Goal: Task Accomplishment & Management: Complete application form

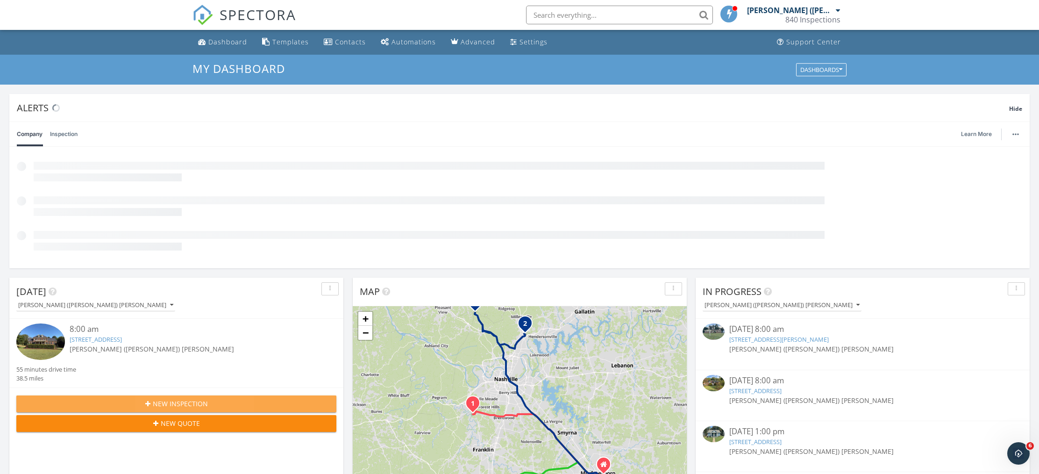
click at [148, 402] on icon "button" at bounding box center [147, 403] width 5 height 7
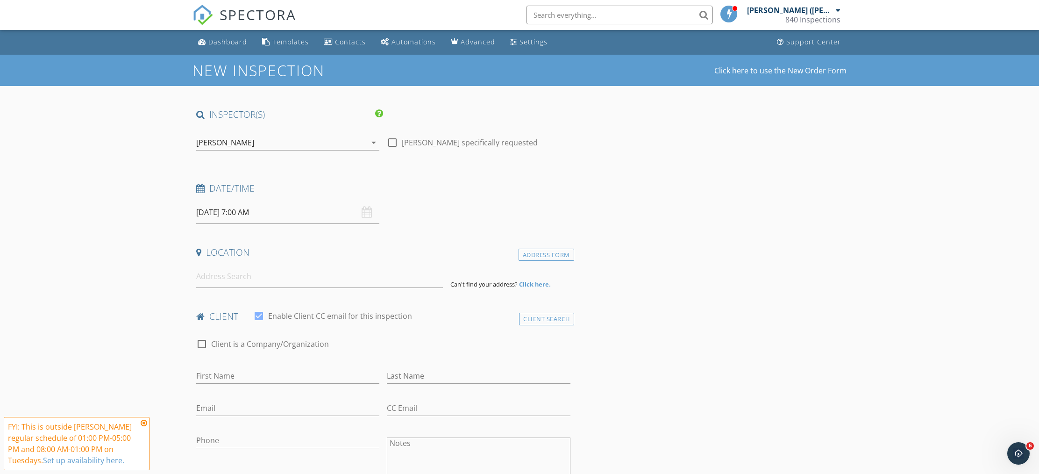
click at [374, 141] on icon "arrow_drop_down" at bounding box center [373, 142] width 11 height 11
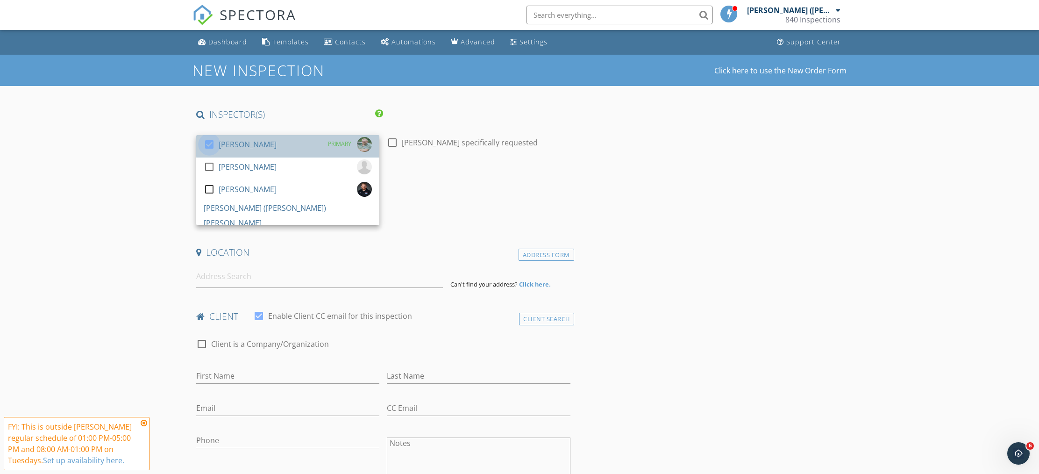
click at [207, 145] on div at bounding box center [209, 144] width 16 height 16
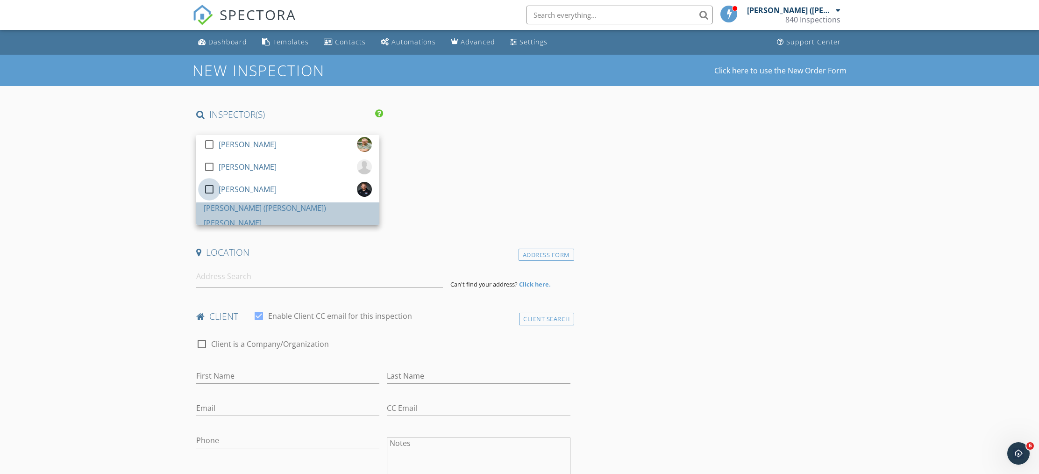
click at [207, 197] on div at bounding box center [209, 189] width 16 height 16
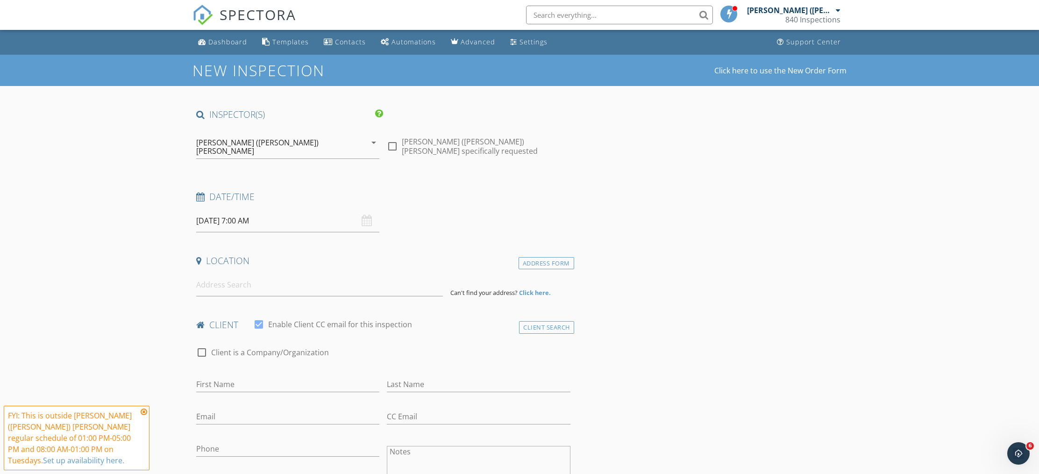
click at [244, 211] on input "[DATE] 7:00 AM" at bounding box center [287, 220] width 183 height 23
type input "08"
type input "[DATE] 8:00 AM"
click at [250, 363] on span at bounding box center [250, 366] width 7 height 9
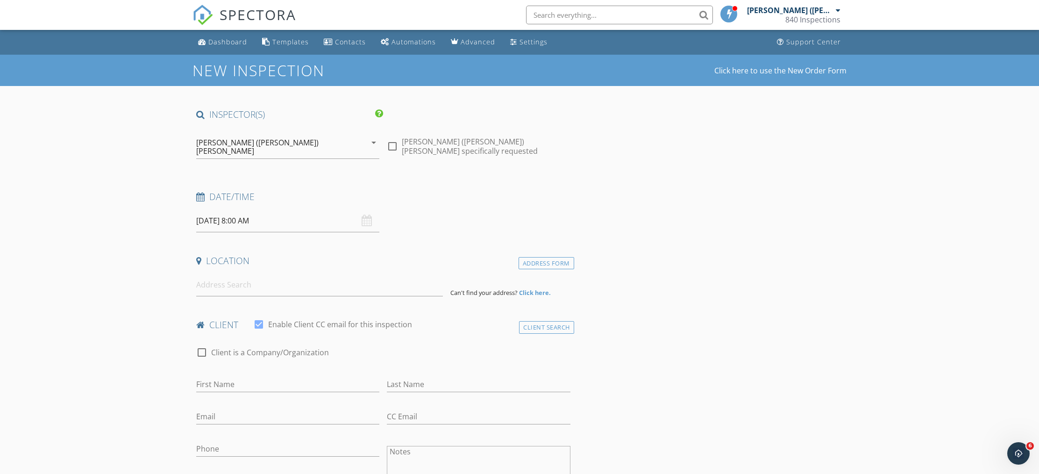
drag, startPoint x: 153, startPoint y: 147, endPoint x: 162, endPoint y: 151, distance: 9.6
click at [230, 286] on input at bounding box center [319, 284] width 247 height 23
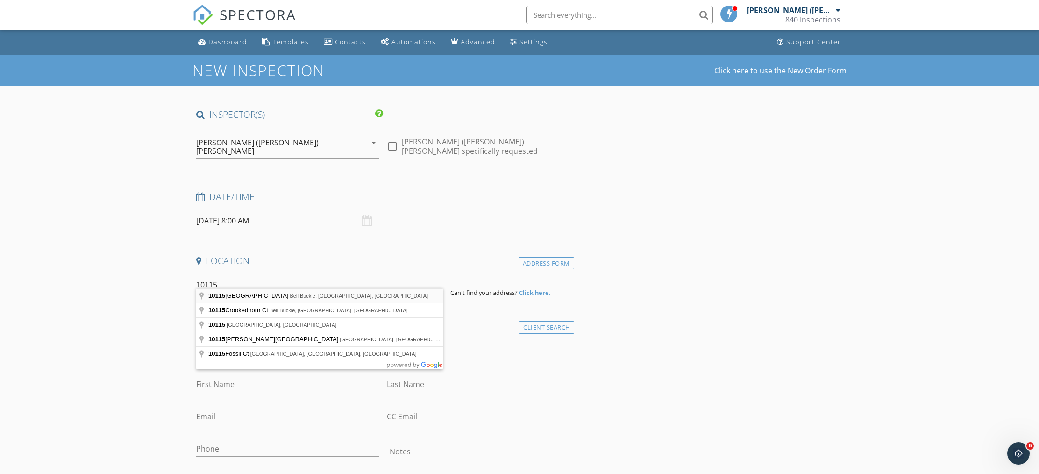
type input "10115 Bighorn Lane, Bell Buckle, TN, USA"
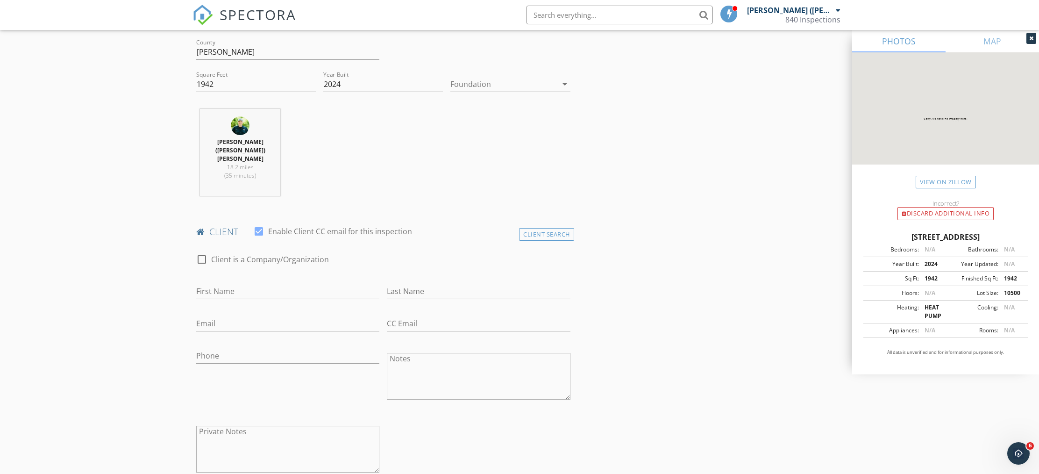
scroll to position [303, 0]
click at [252, 282] on input "First Name" at bounding box center [287, 289] width 183 height 15
type input "Jordan & Jazzlyn"
click at [416, 282] on input "Last Name" at bounding box center [478, 289] width 183 height 15
type input "Austin"
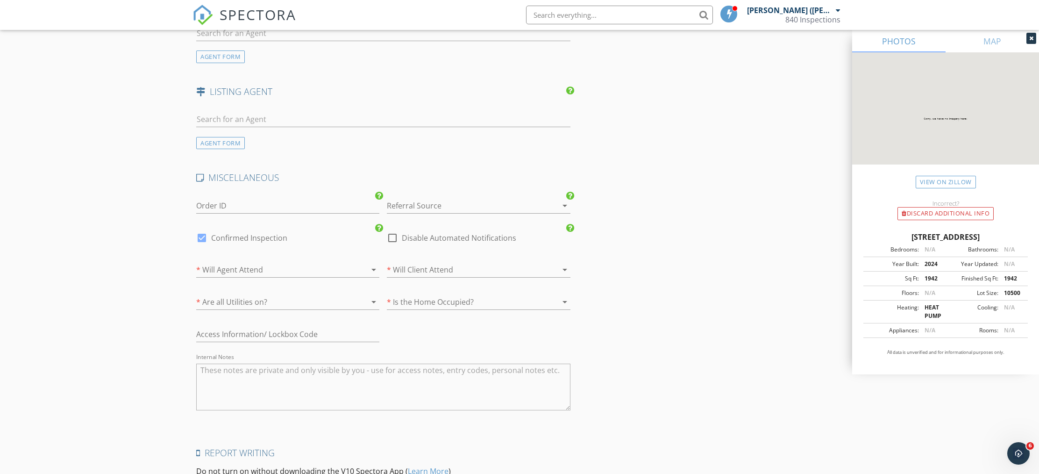
scroll to position [1197, 0]
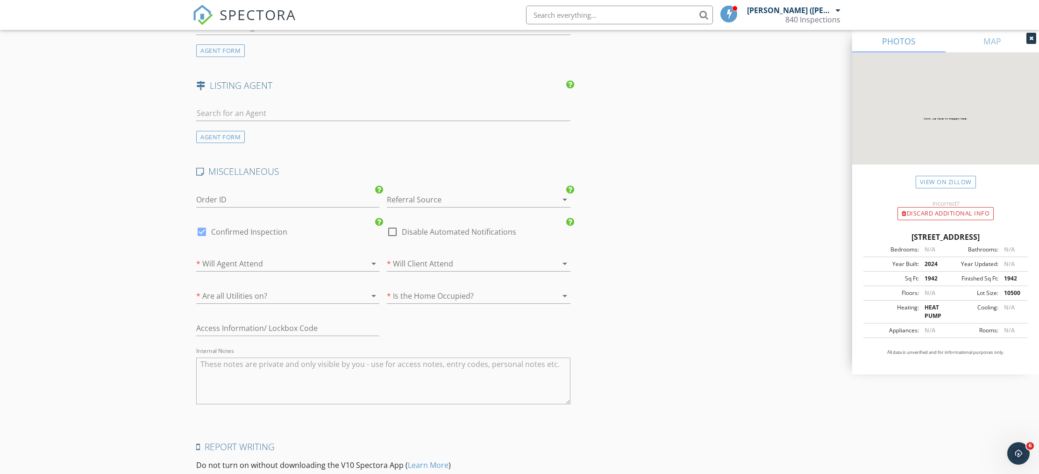
click at [373, 258] on icon "arrow_drop_down" at bounding box center [373, 263] width 11 height 11
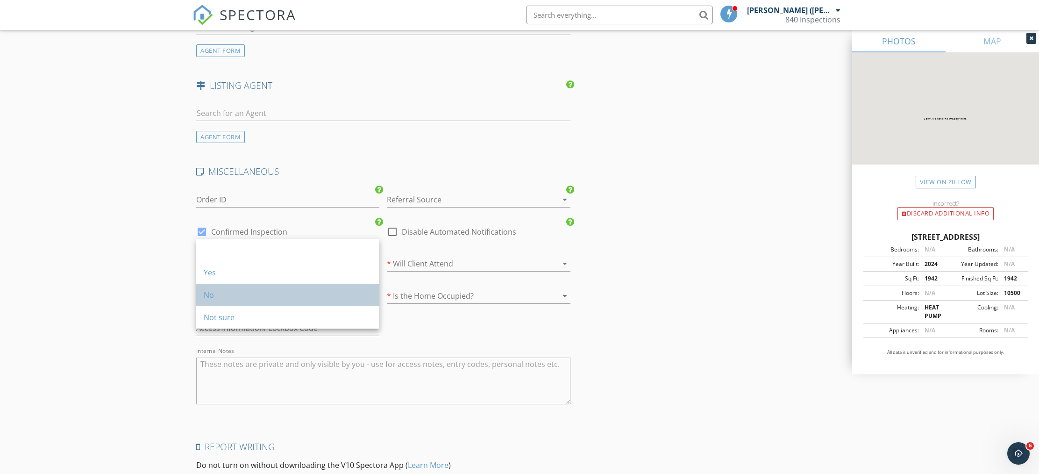
click at [233, 303] on div "No" at bounding box center [288, 294] width 168 height 22
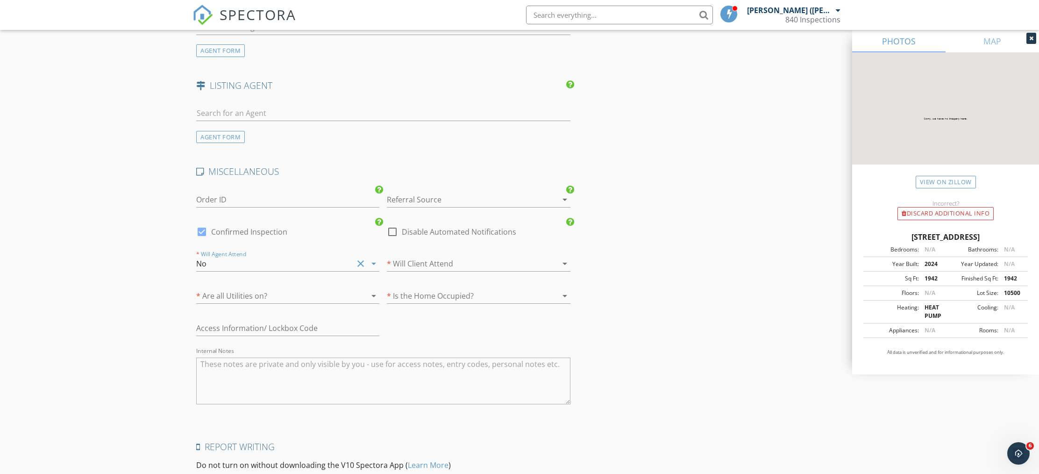
click at [566, 258] on icon "arrow_drop_down" at bounding box center [564, 263] width 11 height 11
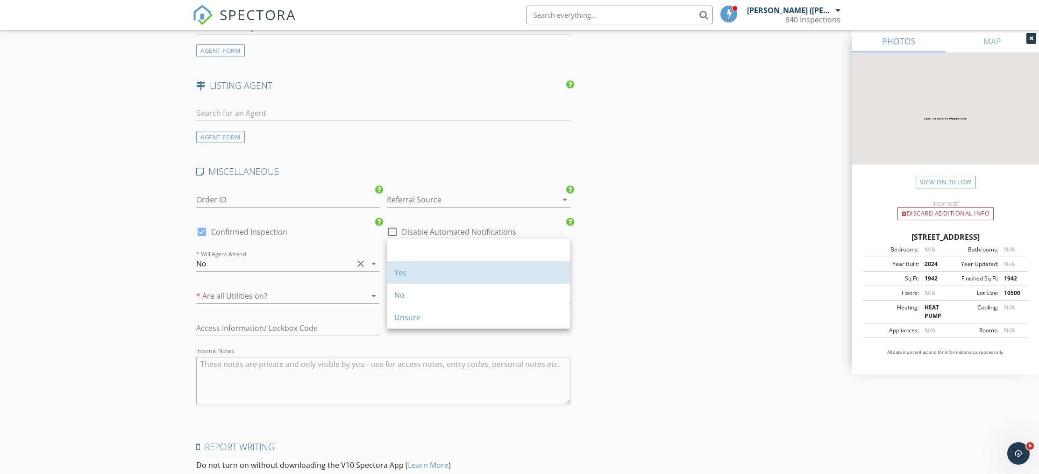
drag, startPoint x: 448, startPoint y: 269, endPoint x: 415, endPoint y: 270, distance: 33.2
click at [448, 269] on div "Yes" at bounding box center [478, 272] width 168 height 11
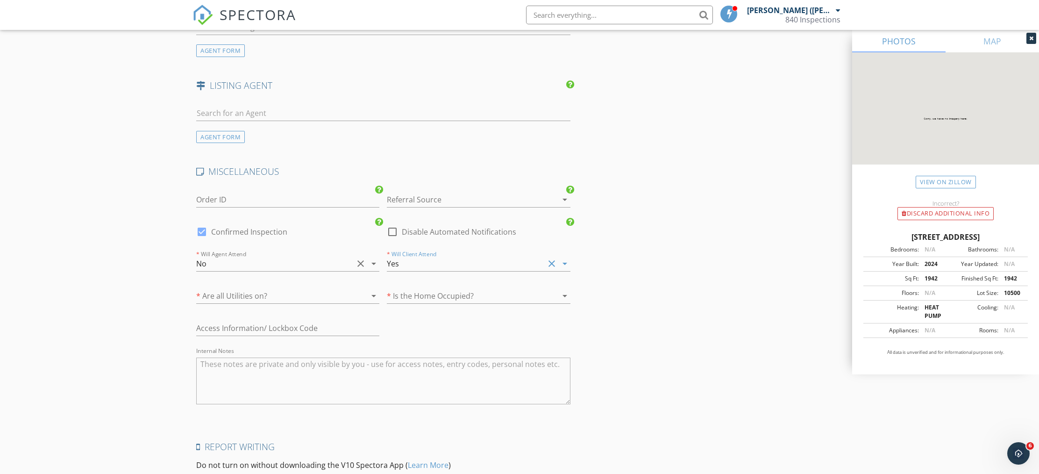
click at [376, 290] on icon "arrow_drop_down" at bounding box center [373, 295] width 11 height 11
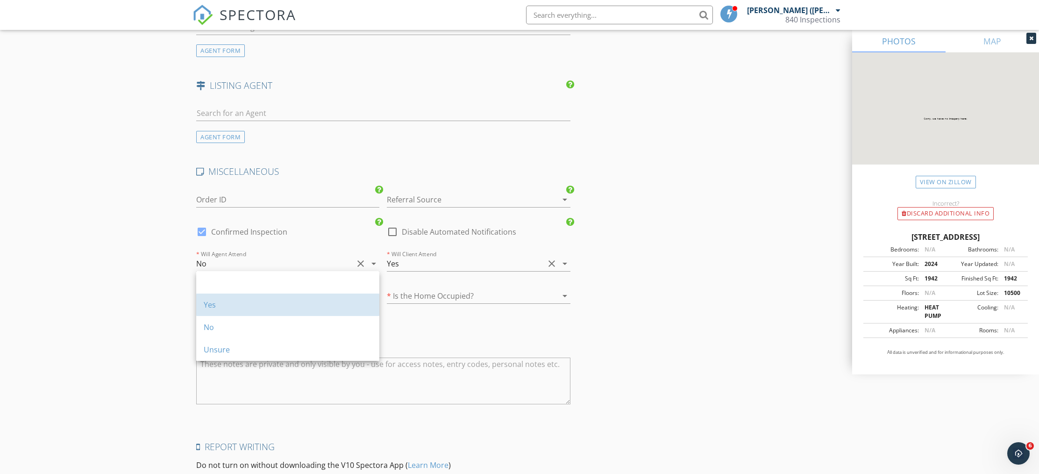
drag, startPoint x: 286, startPoint y: 307, endPoint x: 374, endPoint y: 305, distance: 87.8
click at [287, 307] on div "Yes" at bounding box center [288, 304] width 168 height 11
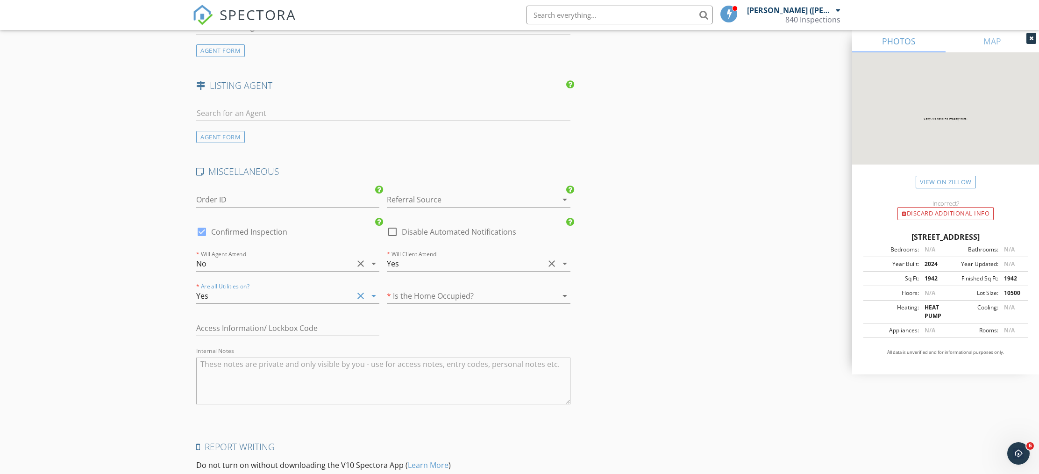
click at [563, 290] on icon "arrow_drop_down" at bounding box center [564, 295] width 11 height 11
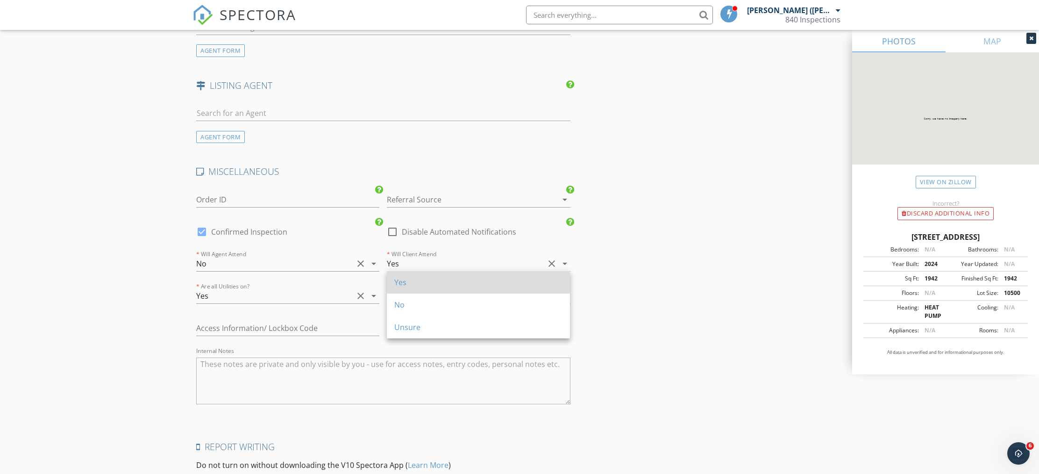
click at [444, 283] on div "Yes" at bounding box center [478, 281] width 168 height 11
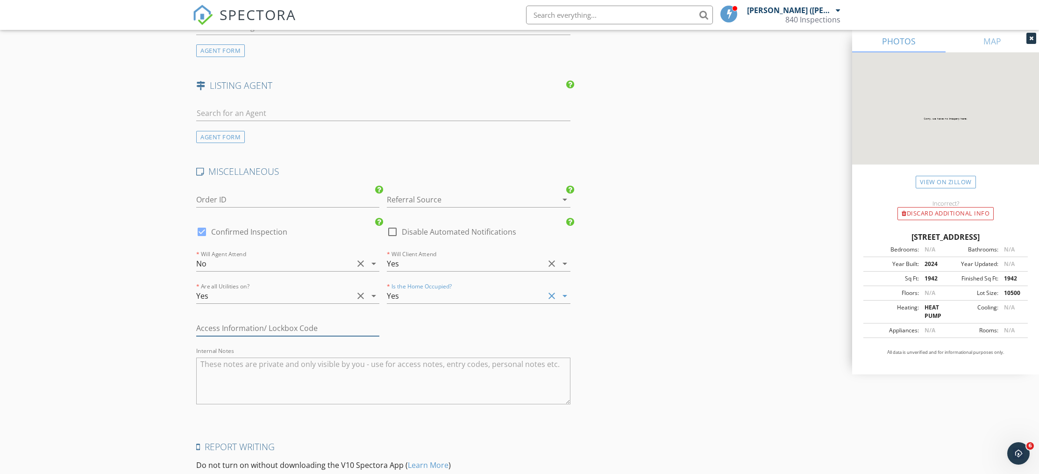
click at [236, 320] on input "text" at bounding box center [287, 327] width 183 height 15
click at [209, 319] on input "Cliet to let in." at bounding box center [287, 326] width 183 height 15
type input "Client to let in."
click at [388, 365] on textarea "Internal Notes" at bounding box center [383, 379] width 374 height 47
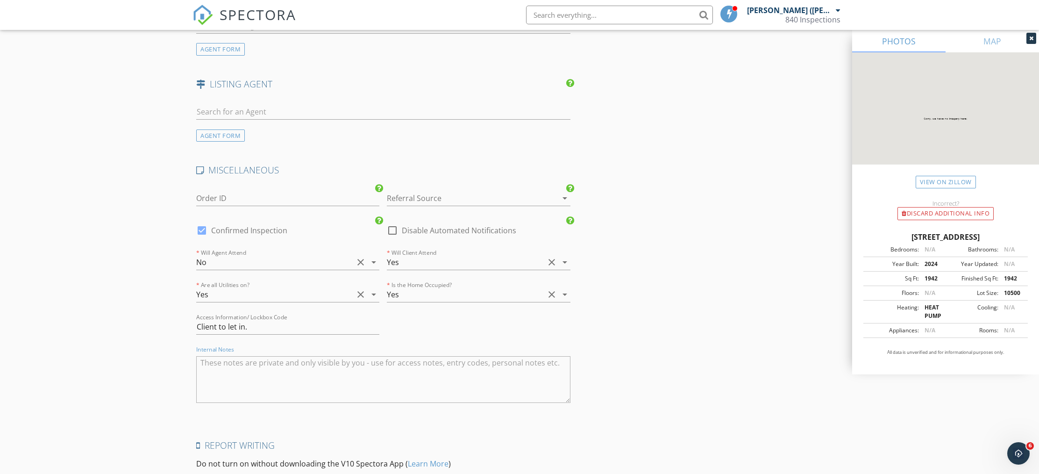
scroll to position [1293, 0]
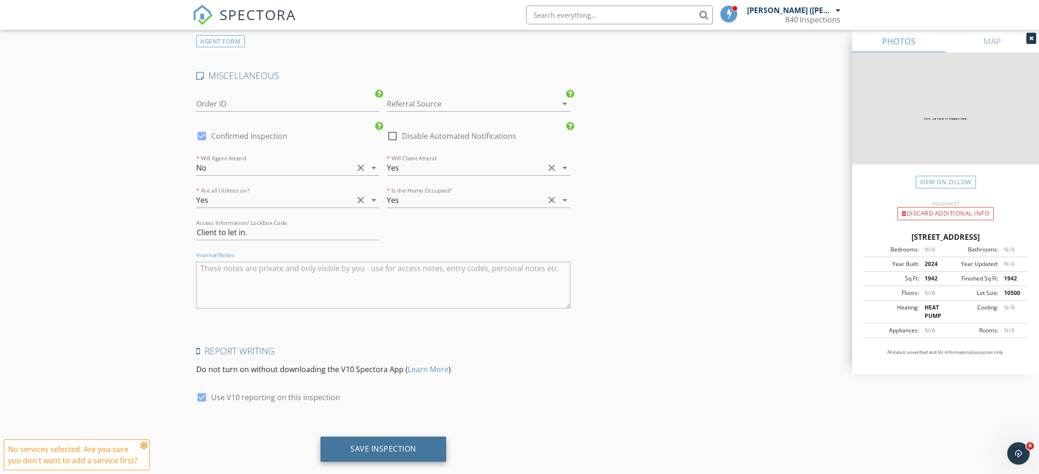
click at [376, 444] on div "Save Inspection" at bounding box center [383, 448] width 66 height 9
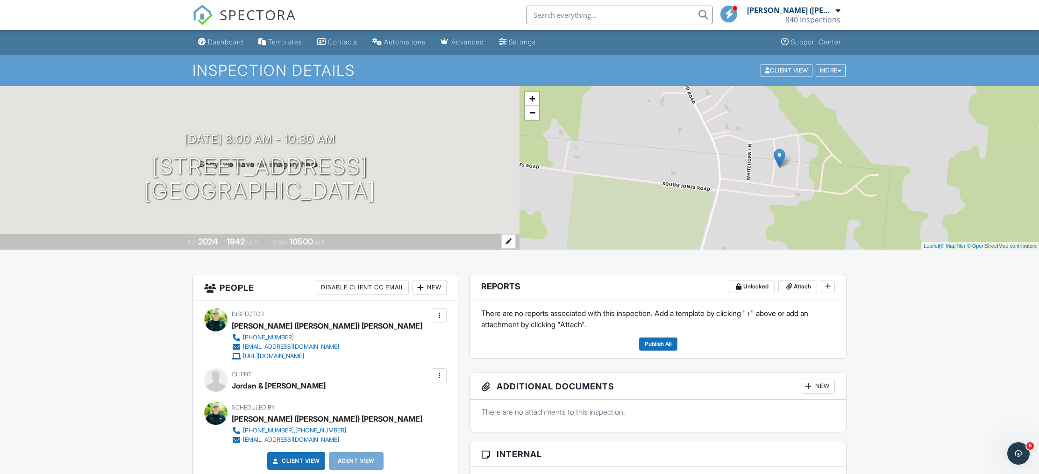
click at [513, 241] on div at bounding box center [508, 241] width 14 height 14
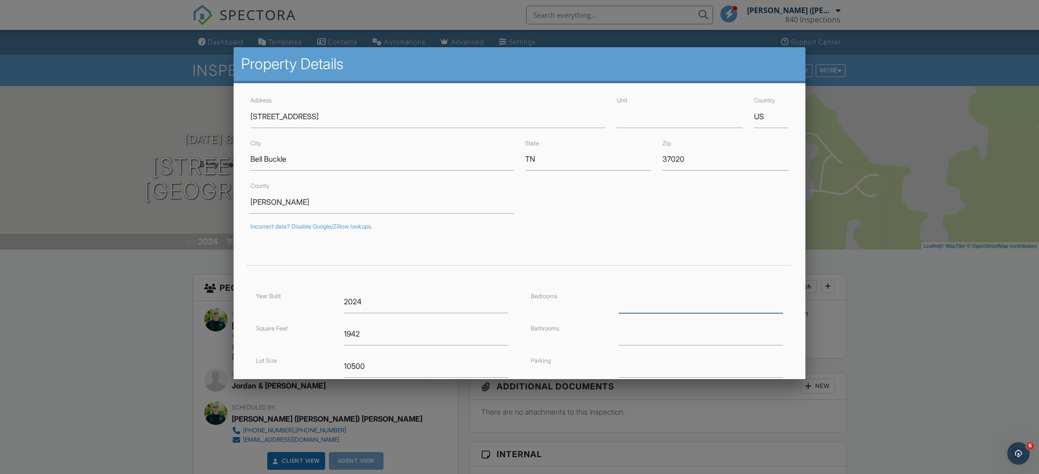
click at [697, 295] on input "number" at bounding box center [700, 301] width 164 height 23
type input "3"
click at [630, 336] on input "number" at bounding box center [700, 333] width 164 height 23
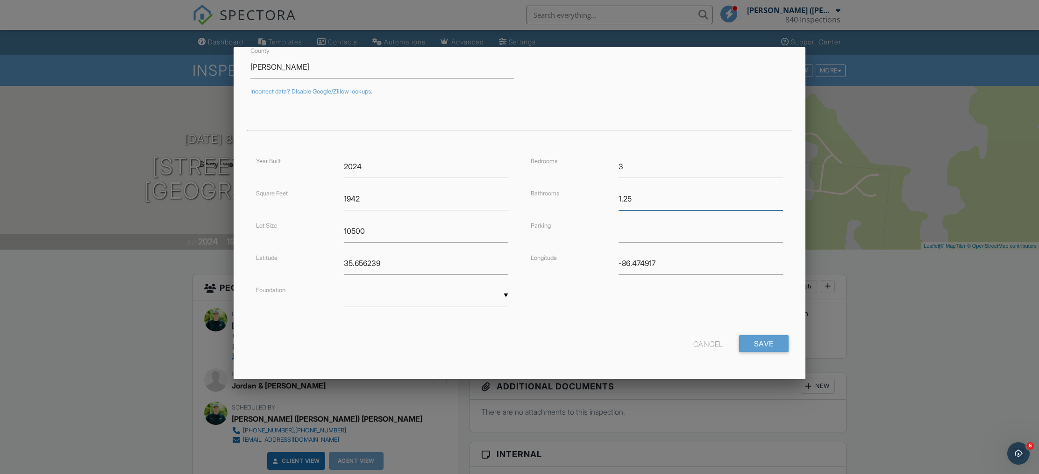
type input "1.25"
click at [507, 293] on div "▼ Basement Slab Crawlspace Basement Slab Crawlspace" at bounding box center [426, 295] width 164 height 23
click at [377, 338] on span "Slab" at bounding box center [426, 342] width 164 height 23
type input "Slab"
click at [775, 348] on input "Save" at bounding box center [764, 343] width 50 height 17
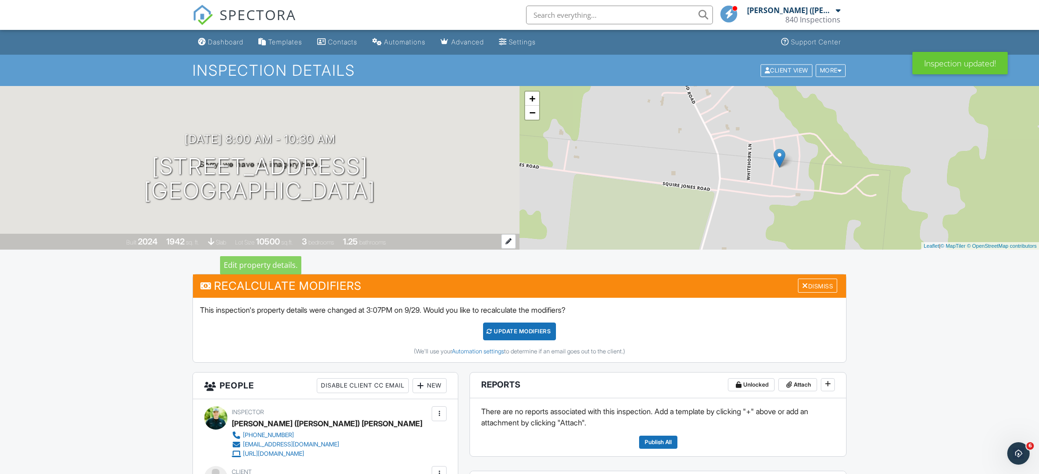
click at [504, 236] on div at bounding box center [508, 241] width 14 height 14
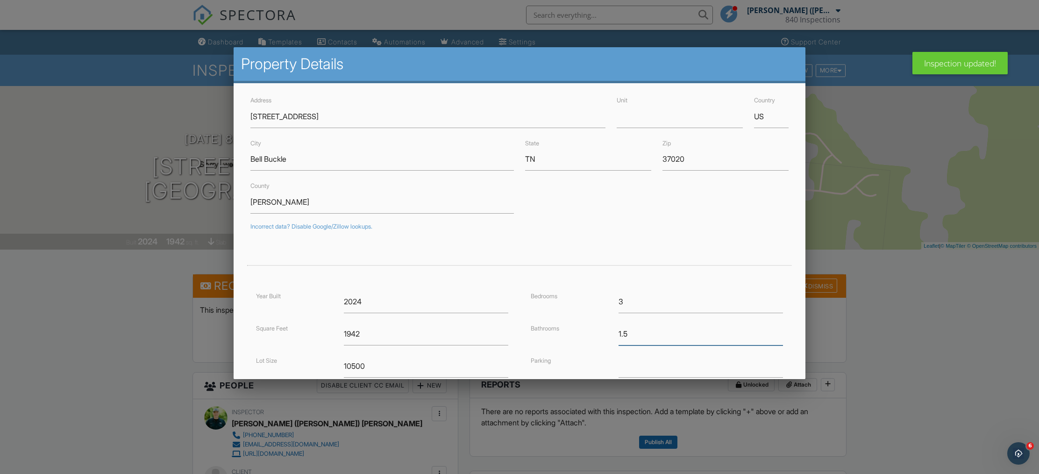
click at [780, 329] on input "1.5" at bounding box center [700, 333] width 164 height 23
click at [780, 329] on input "1.75" at bounding box center [700, 333] width 164 height 23
click at [780, 329] on input "2" at bounding box center [700, 333] width 164 height 23
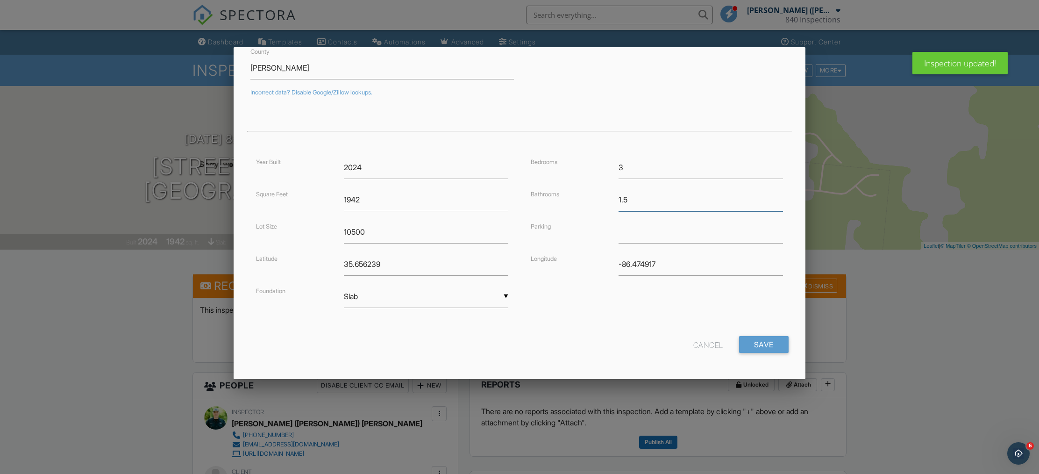
scroll to position [135, 0]
click at [651, 342] on div "Cancel Save" at bounding box center [519, 347] width 549 height 24
click at [779, 194] on input "1.75" at bounding box center [700, 198] width 164 height 23
click at [779, 194] on input "2" at bounding box center [700, 198] width 164 height 23
click at [779, 194] on input "2.25" at bounding box center [700, 198] width 164 height 23
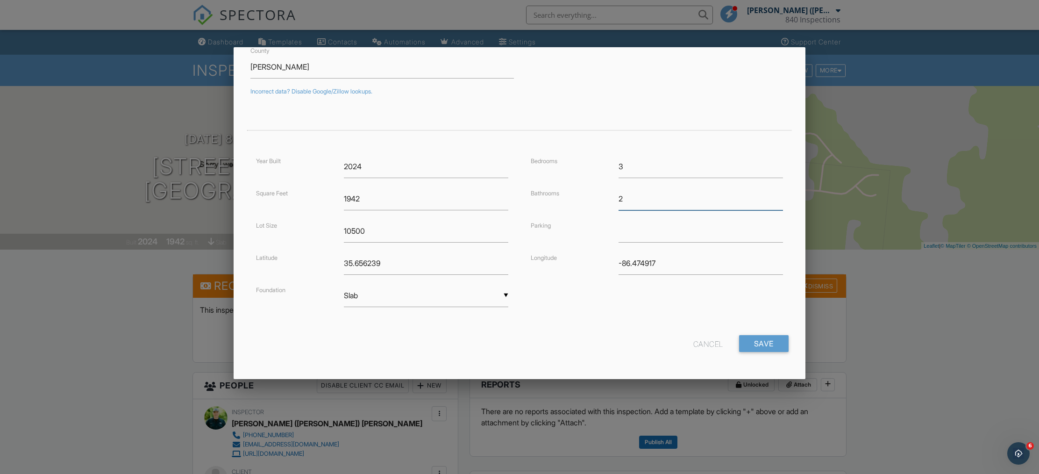
type input "2"
click at [778, 200] on input "2" at bounding box center [700, 198] width 164 height 23
click at [627, 335] on div "Cancel Save" at bounding box center [519, 347] width 549 height 24
click at [771, 344] on input "Save" at bounding box center [764, 343] width 50 height 17
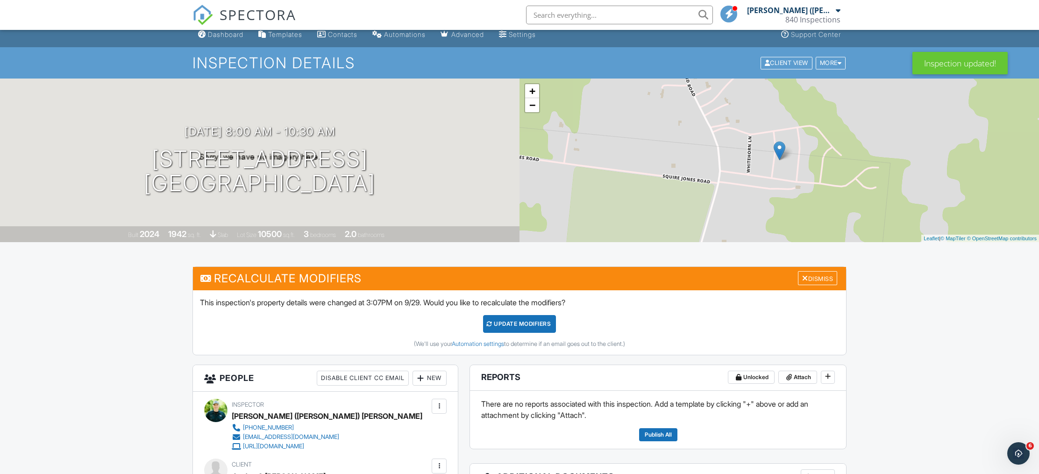
scroll to position [9, 0]
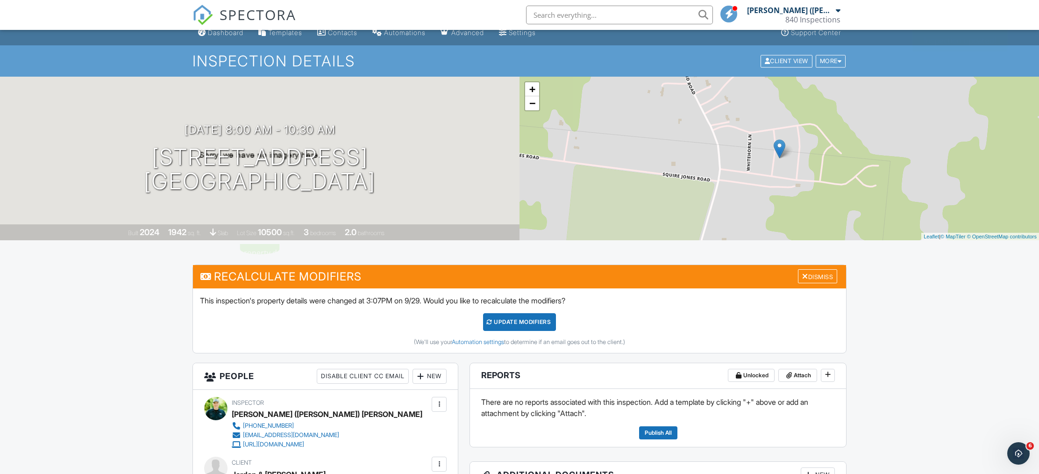
click at [0, 0] on div at bounding box center [0, 0] width 0 height 0
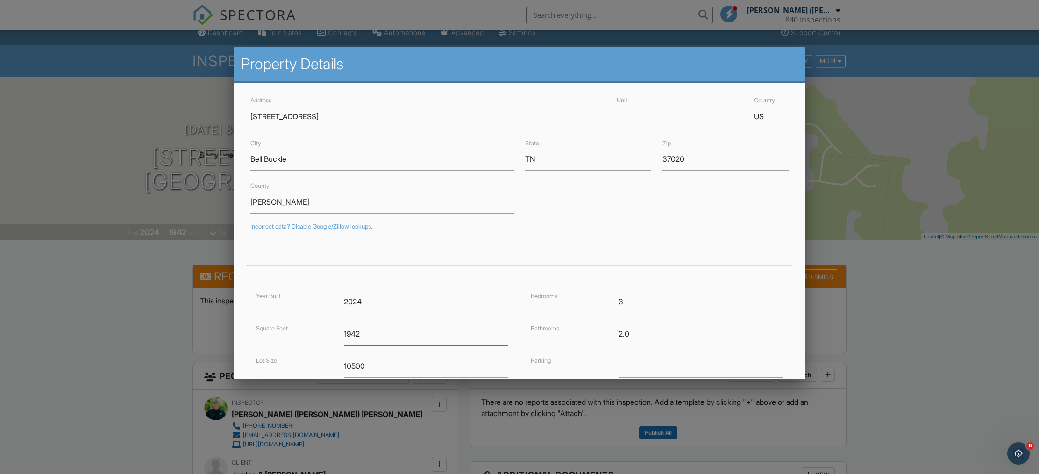
click at [385, 335] on input "1942" at bounding box center [426, 333] width 164 height 23
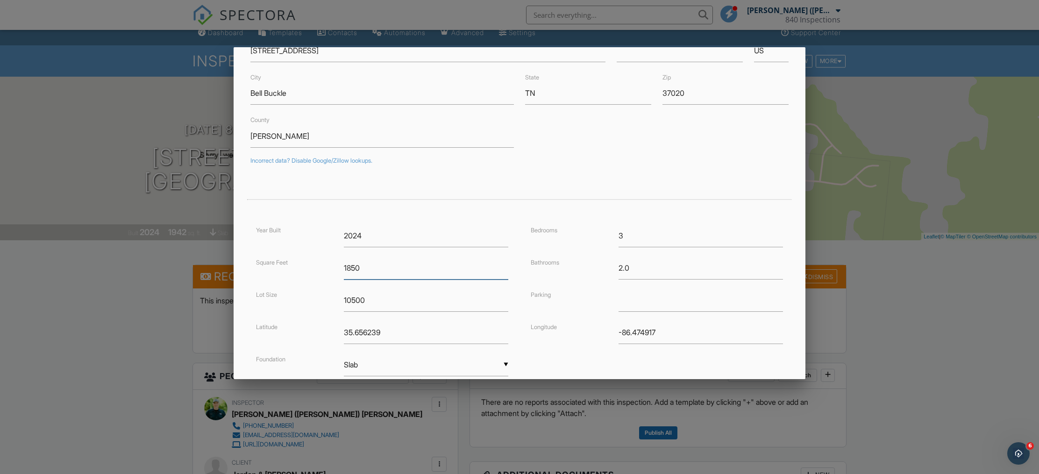
scroll to position [135, 0]
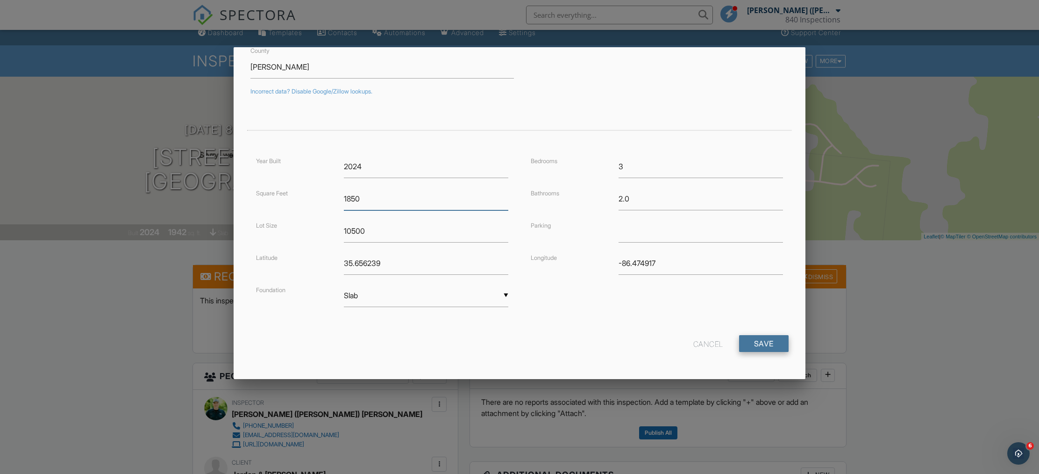
type input "1850"
click at [755, 350] on input "Save" at bounding box center [764, 343] width 50 height 17
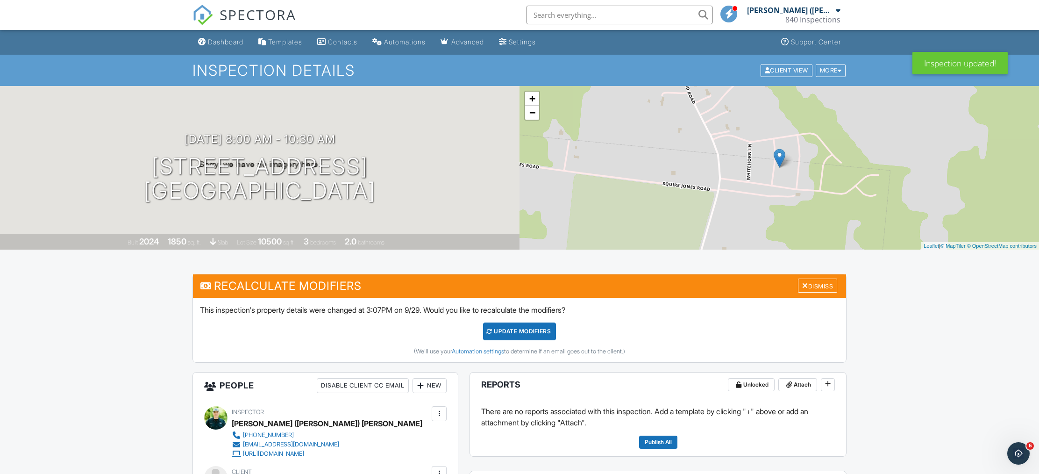
click at [224, 42] on div "Dashboard" at bounding box center [225, 42] width 35 height 8
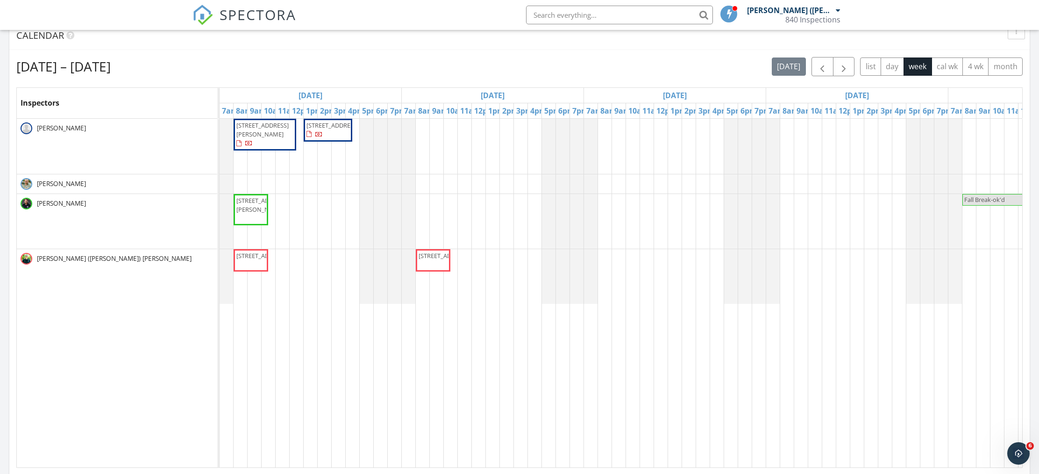
scroll to position [477, 0]
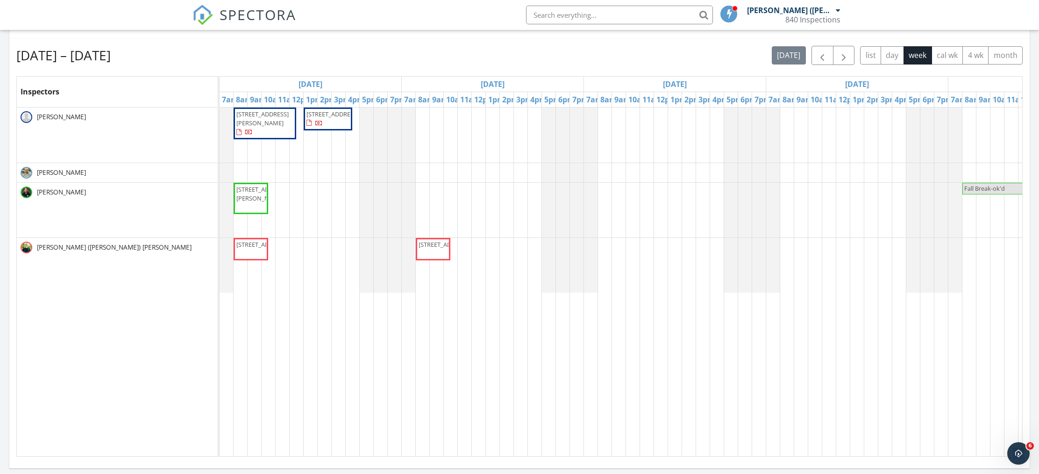
click at [254, 248] on span "[STREET_ADDRESS]" at bounding box center [262, 244] width 52 height 8
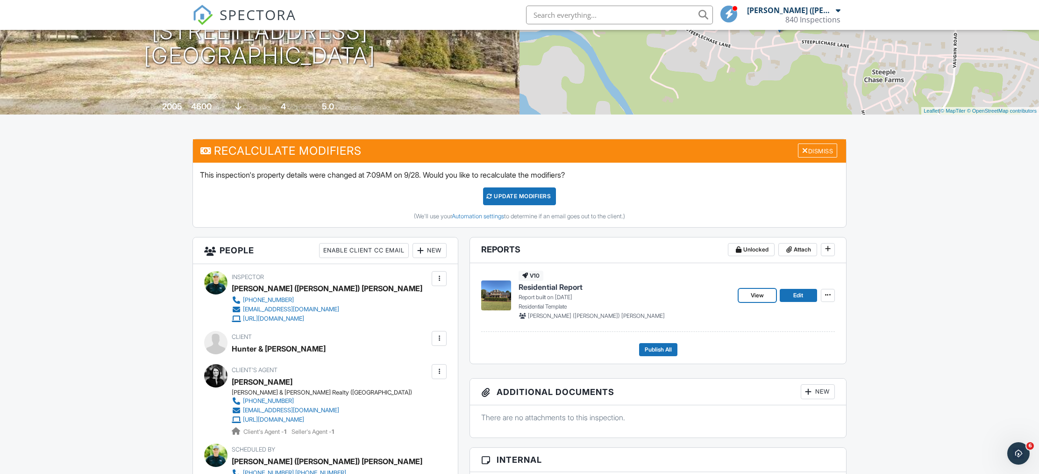
click at [756, 290] on link "View" at bounding box center [756, 295] width 37 height 13
